Goal: Task Accomplishment & Management: Manage account settings

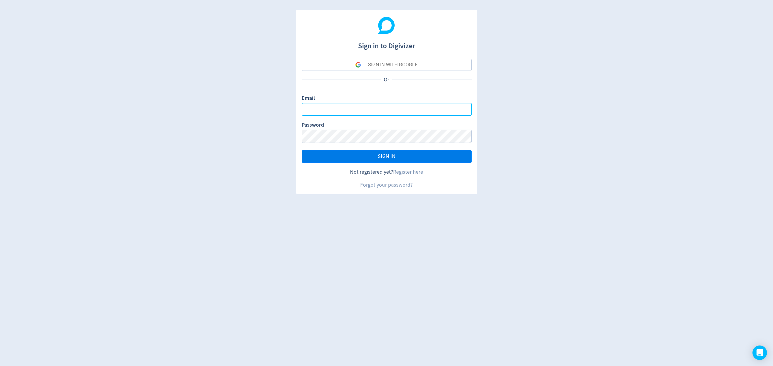
type input "[EMAIL_ADDRESS][PERSON_NAME][DOMAIN_NAME]"
click at [411, 154] on button "SIGN IN" at bounding box center [387, 156] width 170 height 13
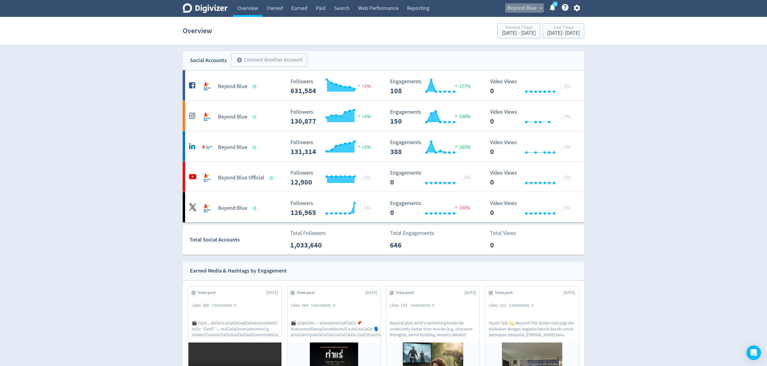
click at [513, 10] on span "Beyond Blue" at bounding box center [521, 8] width 29 height 10
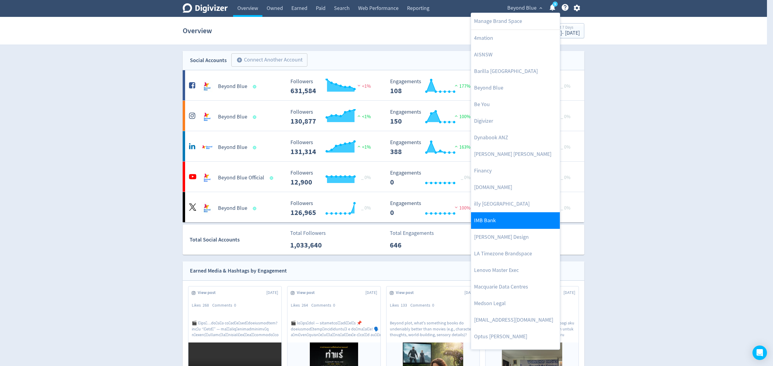
click at [482, 224] on link "IMB Bank" at bounding box center [515, 221] width 89 height 17
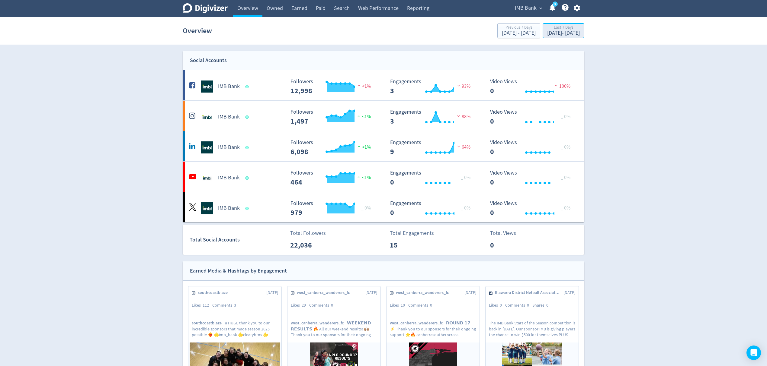
click at [547, 33] on div "[DATE] - [DATE]" at bounding box center [563, 32] width 33 height 5
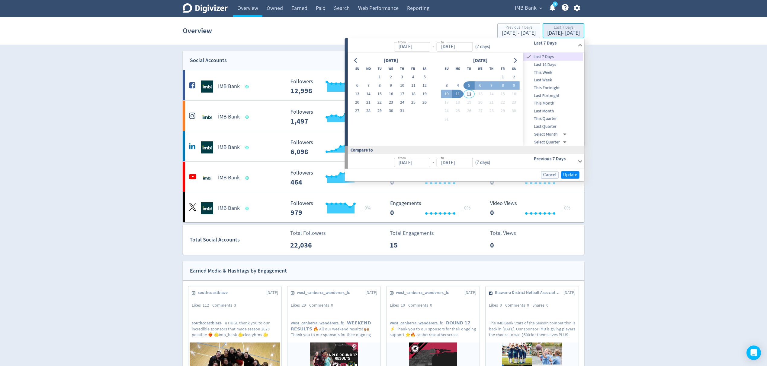
type input "[DATE]"
click at [577, 9] on icon "button" at bounding box center [576, 8] width 6 height 7
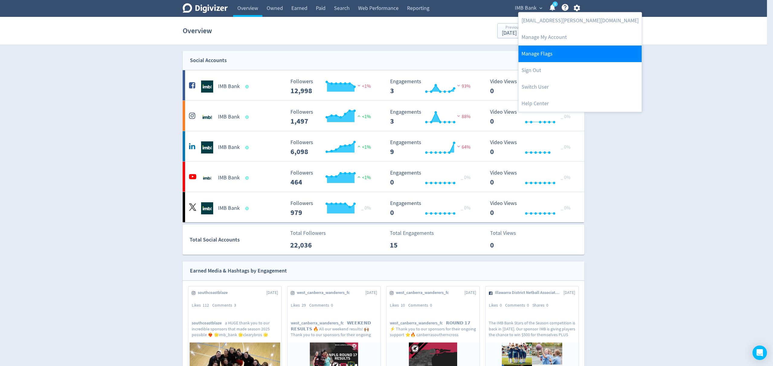
click at [537, 54] on link "Manage Flags" at bounding box center [579, 54] width 123 height 17
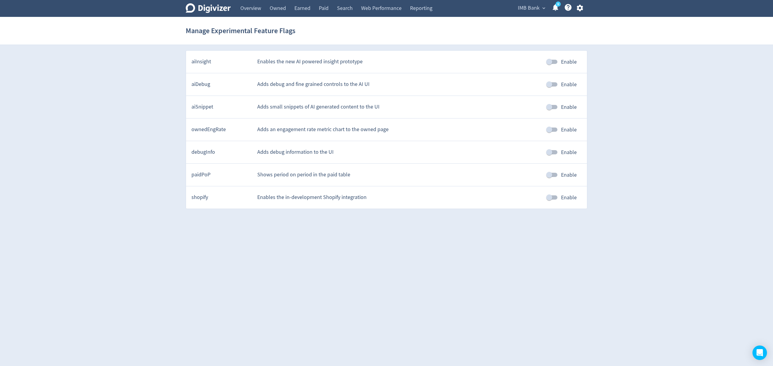
click at [555, 175] on input "Enable" at bounding box center [549, 174] width 34 height 11
checkbox input "true"
click at [249, 9] on link "Overview" at bounding box center [250, 8] width 29 height 17
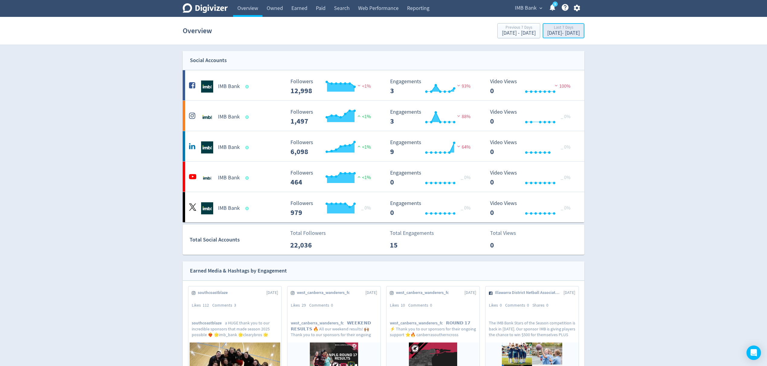
click at [565, 24] on button "Last 7 Days [DATE] - [DATE]" at bounding box center [563, 30] width 42 height 15
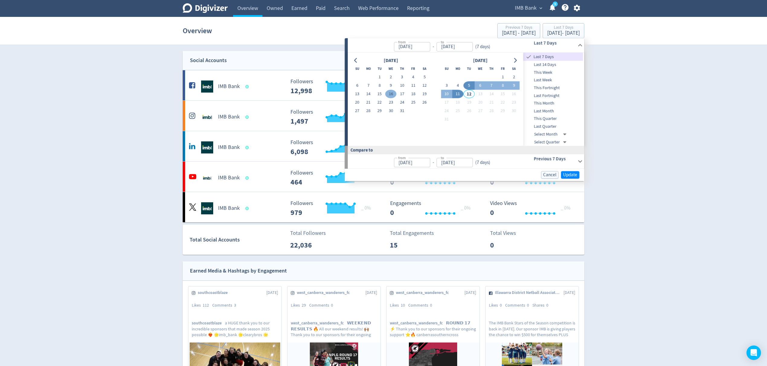
click at [388, 94] on button "16" at bounding box center [390, 94] width 11 height 8
type input "[DATE]"
click at [402, 110] on button "31" at bounding box center [401, 111] width 11 height 8
type input "[DATE]"
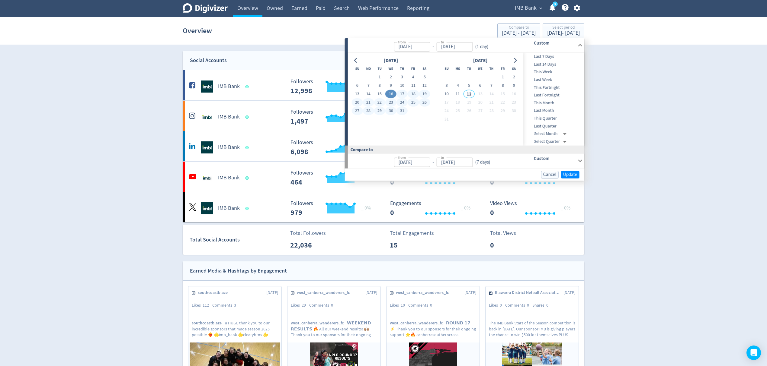
type input "[DATE]"
click at [571, 171] on button "Update" at bounding box center [570, 175] width 18 height 8
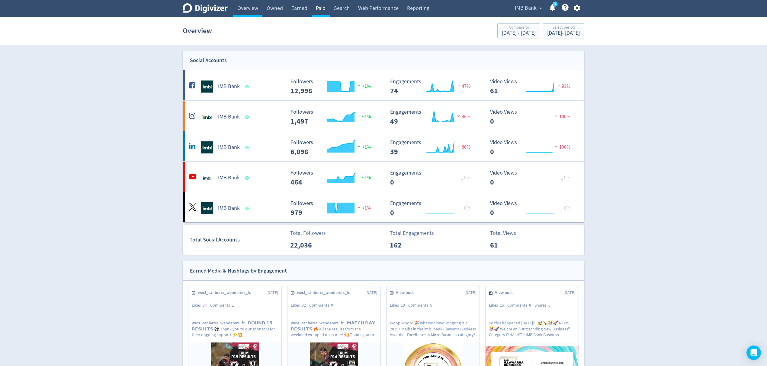
click at [323, 9] on link "Paid" at bounding box center [321, 8] width 18 height 17
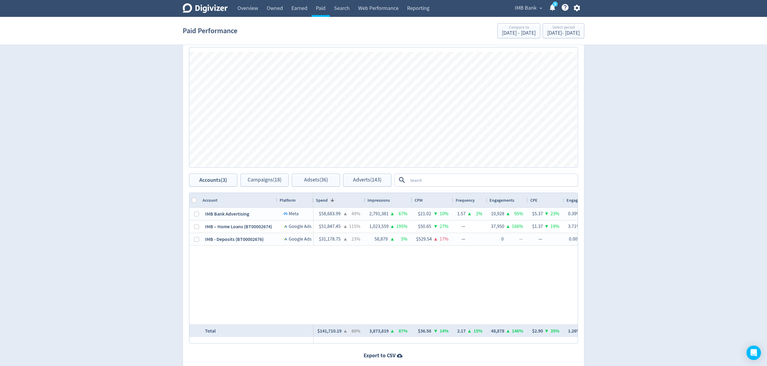
scroll to position [241, 0]
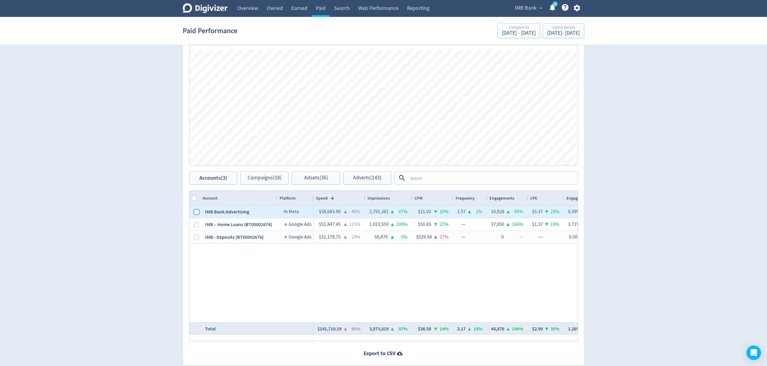
click at [197, 210] on input "Press Space to toggle row selection (unchecked)" at bounding box center [196, 212] width 5 height 5
checkbox input "true"
checkbox input "false"
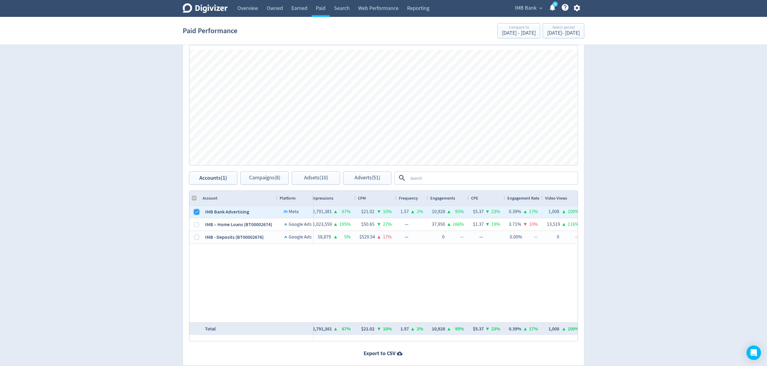
scroll to position [0, 0]
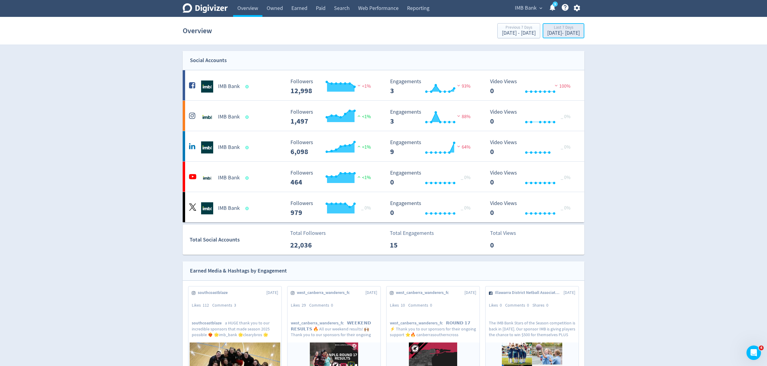
click at [547, 33] on div "[DATE] - [DATE]" at bounding box center [563, 32] width 33 height 5
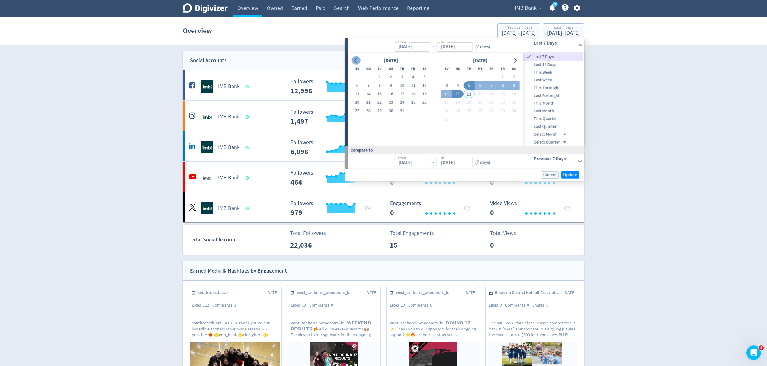
click at [354, 60] on icon "Go to previous month" at bounding box center [355, 60] width 3 height 5
click at [367, 113] on button "30" at bounding box center [368, 111] width 11 height 8
type input "[DATE]"
click at [470, 95] on button "15" at bounding box center [468, 94] width 11 height 8
type input "[DATE]"
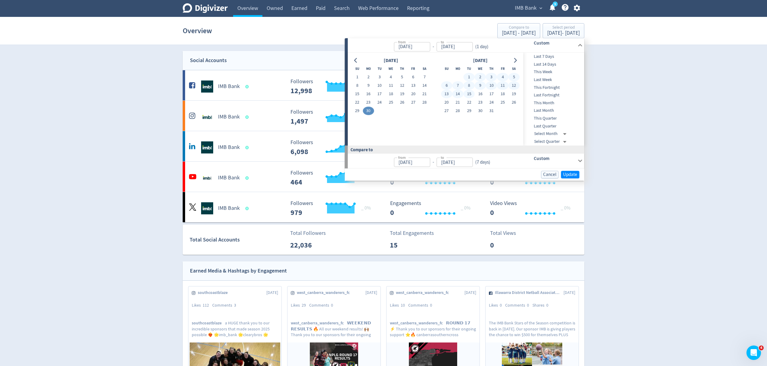
type input "Jun 14, 2025"
type input "Jun 29, 2025"
click at [568, 175] on span "Update" at bounding box center [570, 174] width 14 height 5
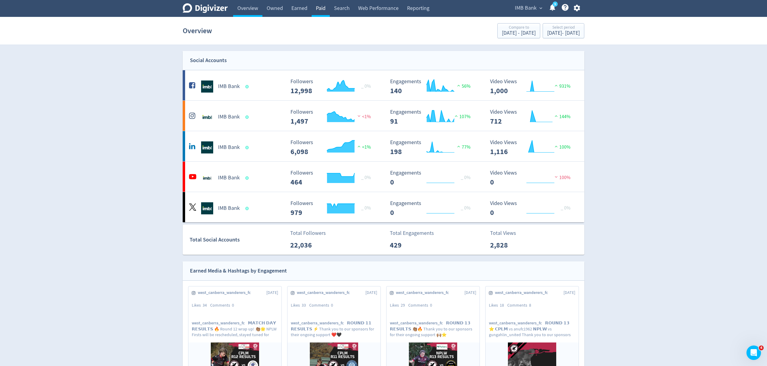
click at [319, 5] on link "Paid" at bounding box center [321, 8] width 18 height 17
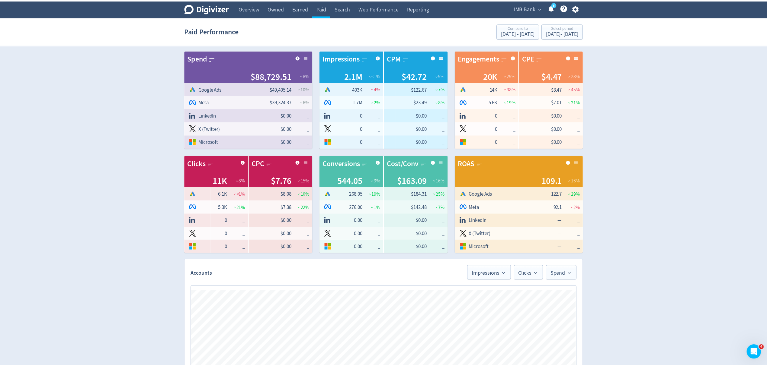
scroll to position [267, 0]
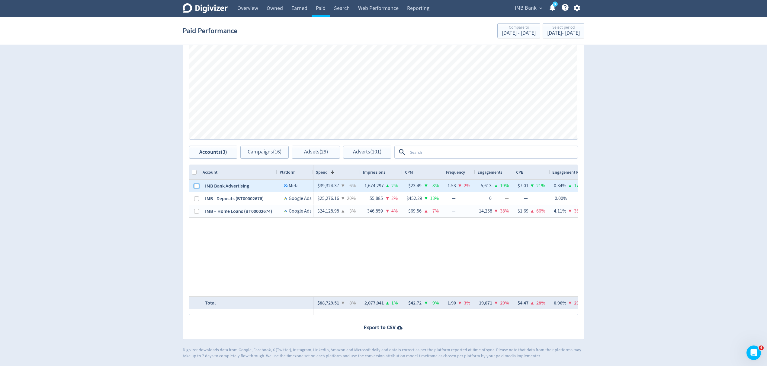
click at [197, 187] on input "Press Space to toggle row selection (unchecked)" at bounding box center [196, 186] width 5 height 5
checkbox input "true"
checkbox input "false"
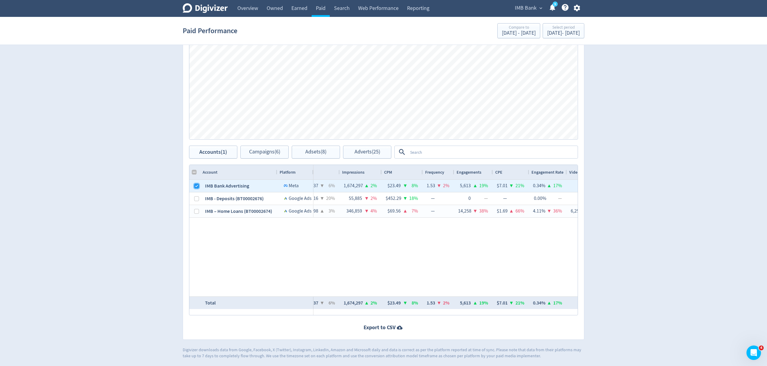
scroll to position [0, 0]
